Goal: Task Accomplishment & Management: Contribute content

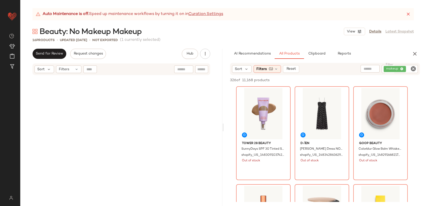
scroll to position [663, 0]
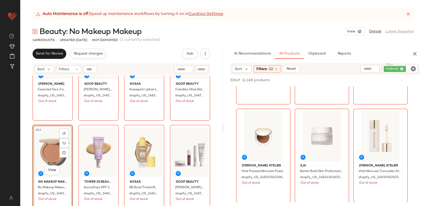
click at [215, 119] on div "[PERSON_NAME] Essential Face Compact Beurre / One Size shopify_US_1483090830987…" at bounding box center [121, 147] width 202 height 143
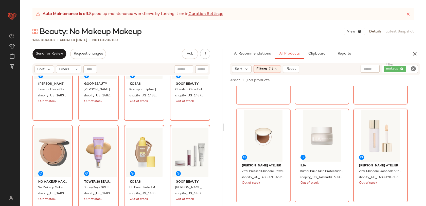
click at [212, 125] on div "[PERSON_NAME] Essential Face Compact Beurre / One Size shopify_US_1483090830987…" at bounding box center [121, 147] width 202 height 143
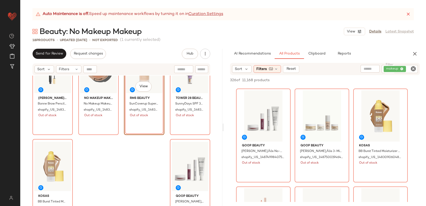
scroll to position [313, 0]
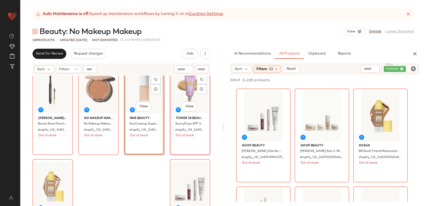
click at [186, 88] on div "#16 View" at bounding box center [190, 88] width 37 height 51
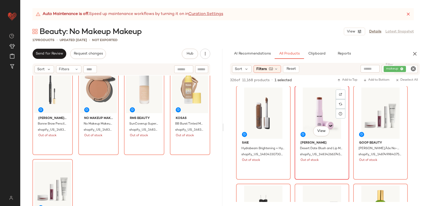
scroll to position [1952, 0]
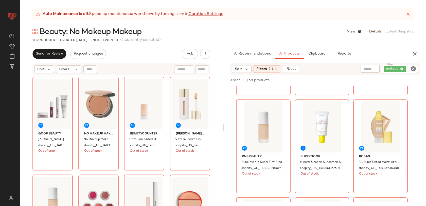
drag, startPoint x: 320, startPoint y: 129, endPoint x: 215, endPoint y: 0, distance: 166.6
click at [73, 90] on span "Create New Curation" at bounding box center [82, 90] width 41 height 4
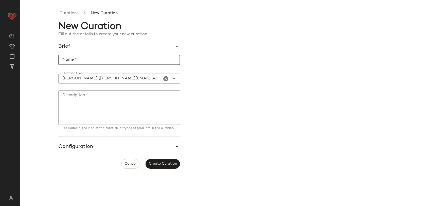
click at [122, 58] on input "Name *" at bounding box center [119, 60] width 122 height 10
type input "**********"
click at [126, 101] on textarea "Description *" at bounding box center [119, 107] width 122 height 35
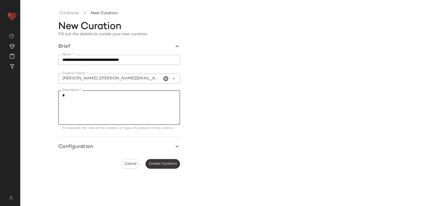
click at [167, 165] on span "Create Curation" at bounding box center [163, 164] width 28 height 4
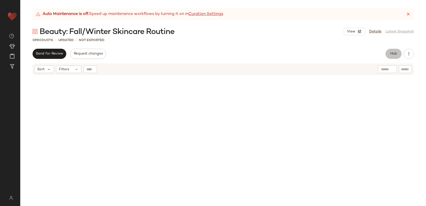
click at [392, 53] on span "Hub" at bounding box center [393, 54] width 7 height 4
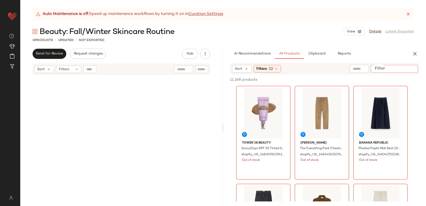
click at [416, 69] on input "Filter" at bounding box center [394, 68] width 43 height 5
type input "******"
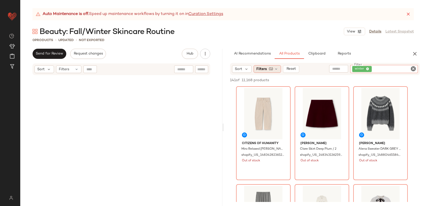
click at [268, 69] on div "Filters (1)" at bounding box center [267, 69] width 27 height 8
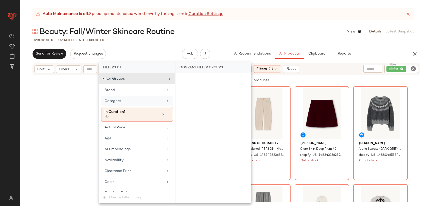
click at [133, 97] on div "Category" at bounding box center [137, 101] width 72 height 10
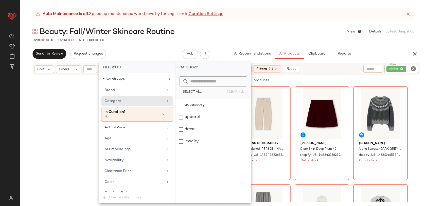
click at [305, 77] on div "141 of 11,168 products • 0 selected Add to Top Add to Bottom Deselect All" at bounding box center [325, 80] width 202 height 11
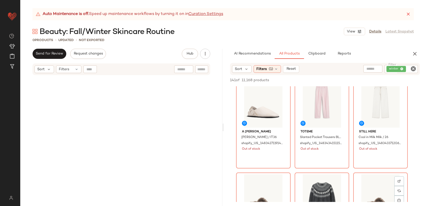
scroll to position [171, 0]
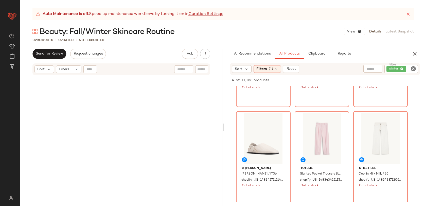
click at [415, 70] on icon "Clear Filter" at bounding box center [414, 69] width 6 height 6
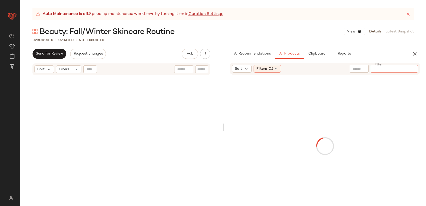
click at [362, 69] on input "text" at bounding box center [359, 68] width 13 height 5
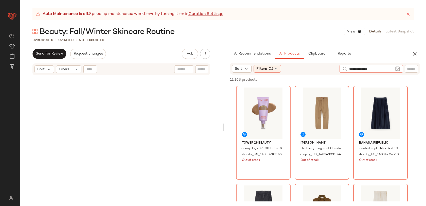
type input "**********"
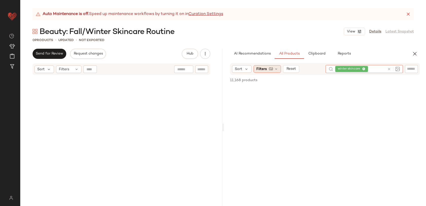
click at [266, 70] on span "Filters" at bounding box center [262, 68] width 10 height 5
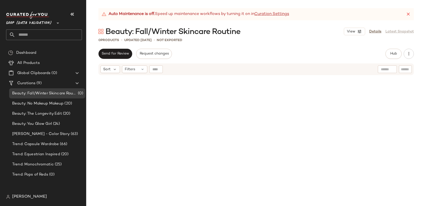
click at [66, 13] on div at bounding box center [44, 15] width 76 height 7
click at [71, 14] on icon "button" at bounding box center [72, 14] width 6 height 6
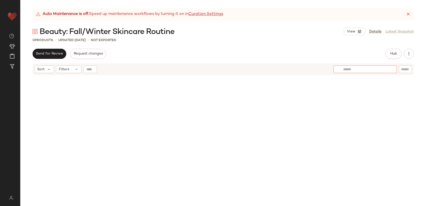
click at [388, 73] on div at bounding box center [365, 69] width 63 height 8
click at [392, 54] on span "Hub" at bounding box center [393, 54] width 7 height 4
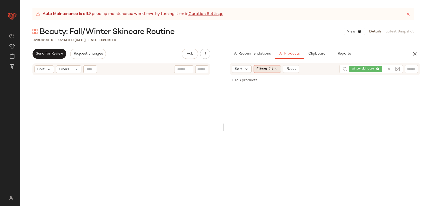
click at [262, 65] on div "Filters (1)" at bounding box center [267, 69] width 27 height 8
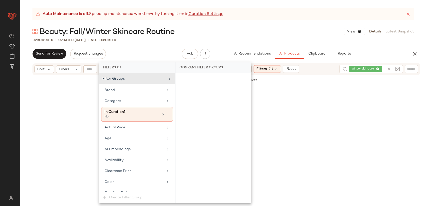
click at [280, 86] on div "11,168 products • 0 selected Add to Top Add to Bottom Deselect All" at bounding box center [325, 80] width 202 height 11
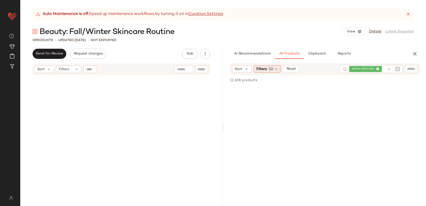
click at [265, 69] on span "Filters" at bounding box center [262, 68] width 10 height 5
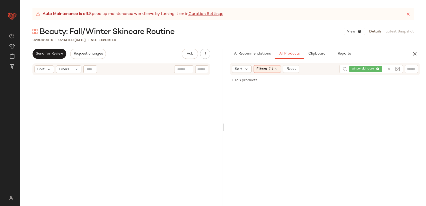
click at [388, 69] on icon at bounding box center [389, 69] width 4 height 4
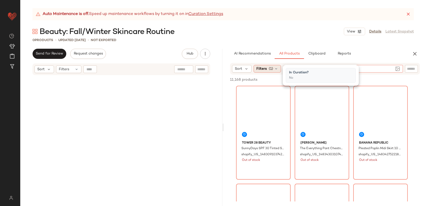
click at [262, 70] on span "Filters" at bounding box center [262, 68] width 10 height 5
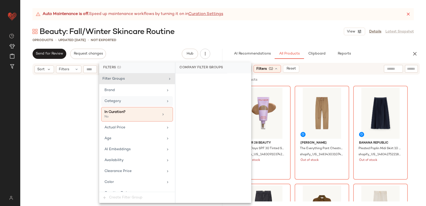
click at [127, 103] on div "Category" at bounding box center [134, 100] width 59 height 5
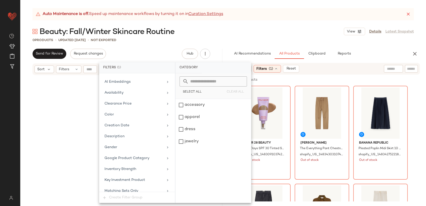
scroll to position [105, 0]
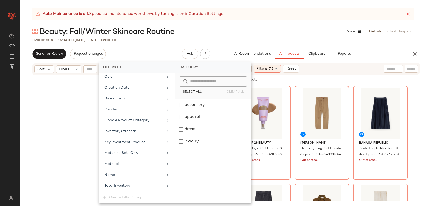
click at [161, 47] on div "Auto Maintenance is off. Speed up maintenance workflows by turning it on in Cur…" at bounding box center [223, 107] width 406 height 198
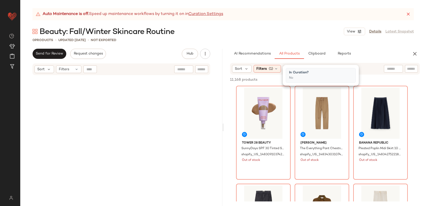
click at [261, 82] on div "11,168 products • 0 selected" at bounding box center [255, 79] width 50 height 5
